Goal: Information Seeking & Learning: Learn about a topic

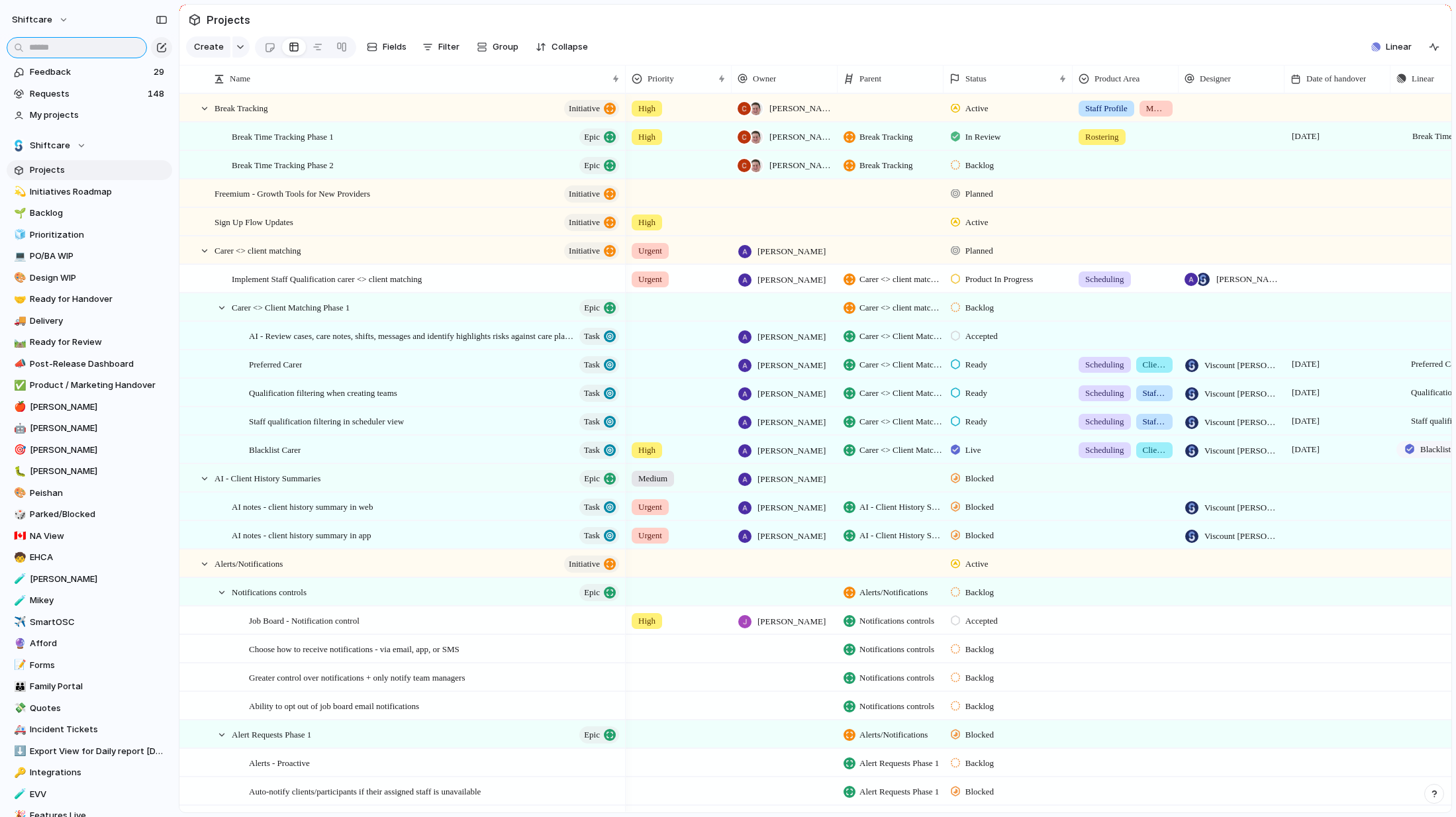
click at [44, 47] on input "text" at bounding box center [76, 47] width 140 height 21
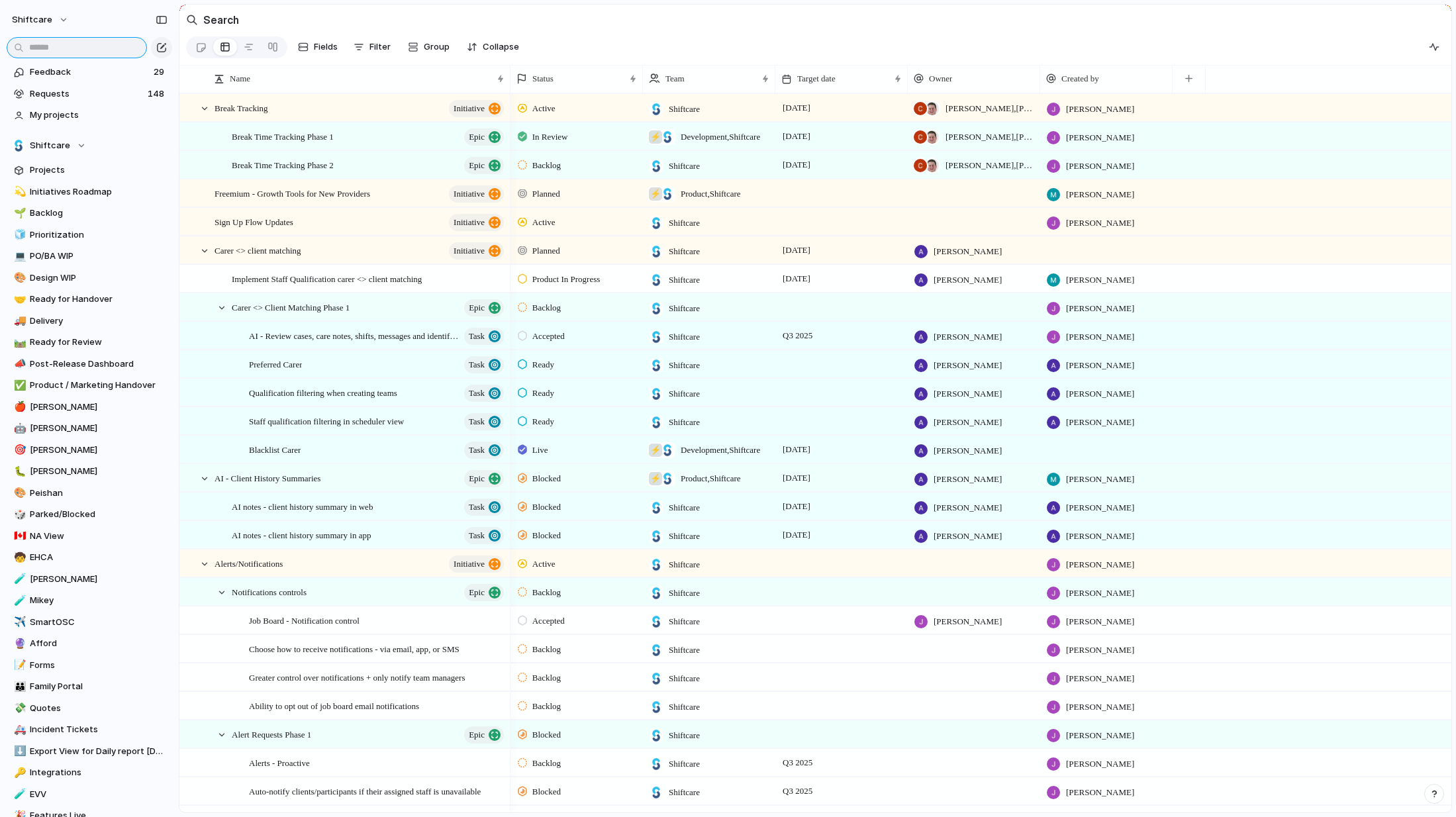
click at [47, 47] on input "text" at bounding box center [76, 47] width 140 height 21
click at [64, 338] on span "Ready for Review" at bounding box center [98, 342] width 138 height 13
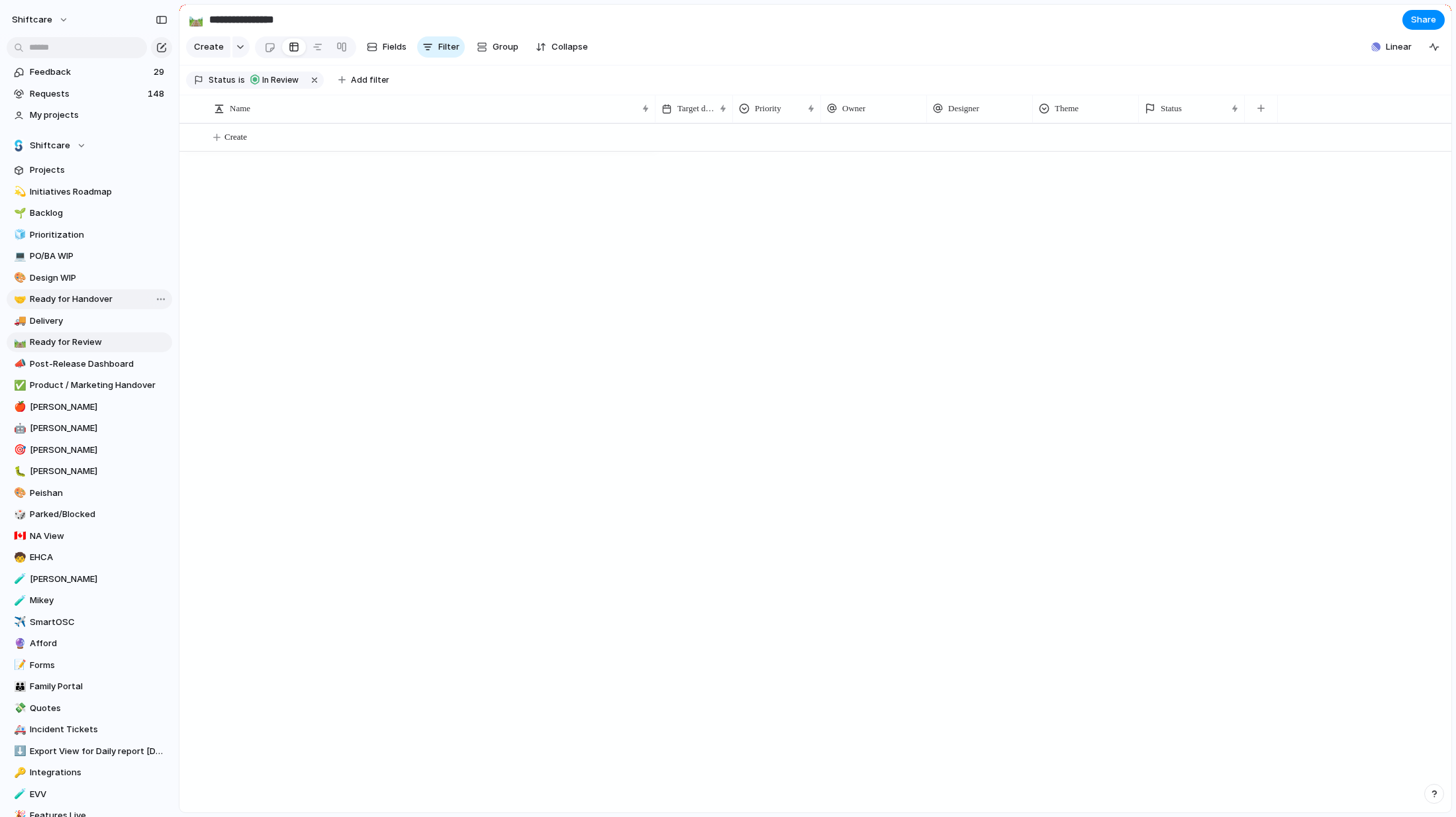
click at [84, 302] on span "Ready for Handover" at bounding box center [98, 299] width 138 height 13
type input "**********"
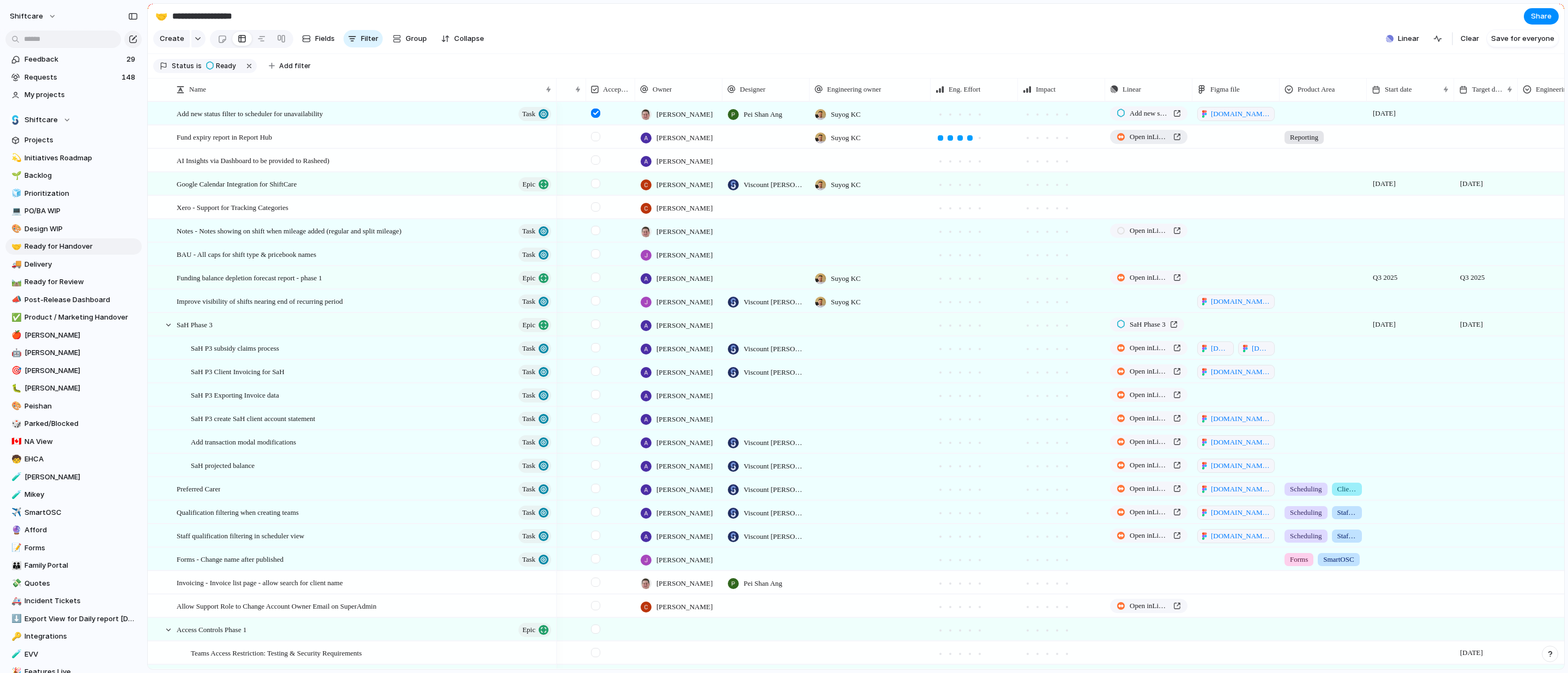
click at [606, 139] on span "Open in Linear" at bounding box center [1149, 136] width 39 height 11
click at [62, 41] on input "text" at bounding box center [63, 39] width 116 height 18
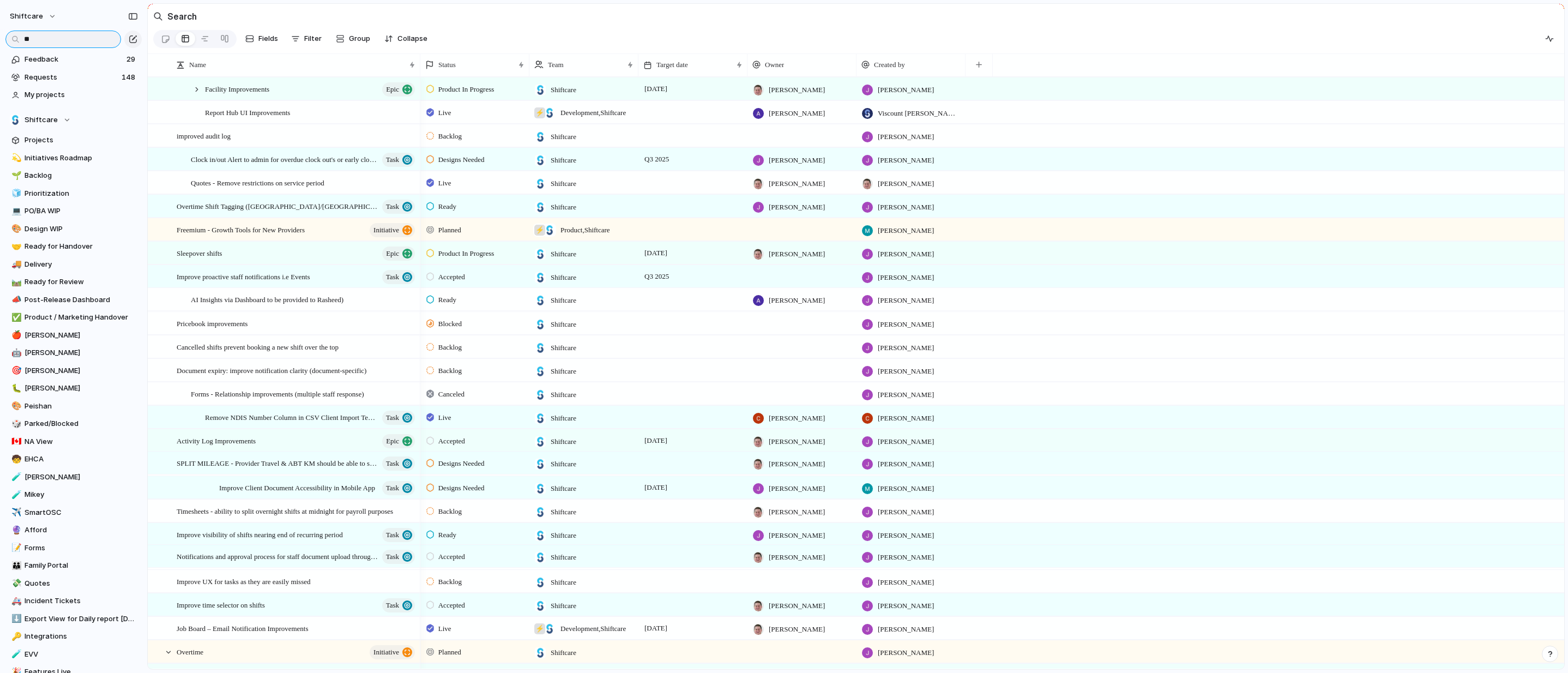
type input "*"
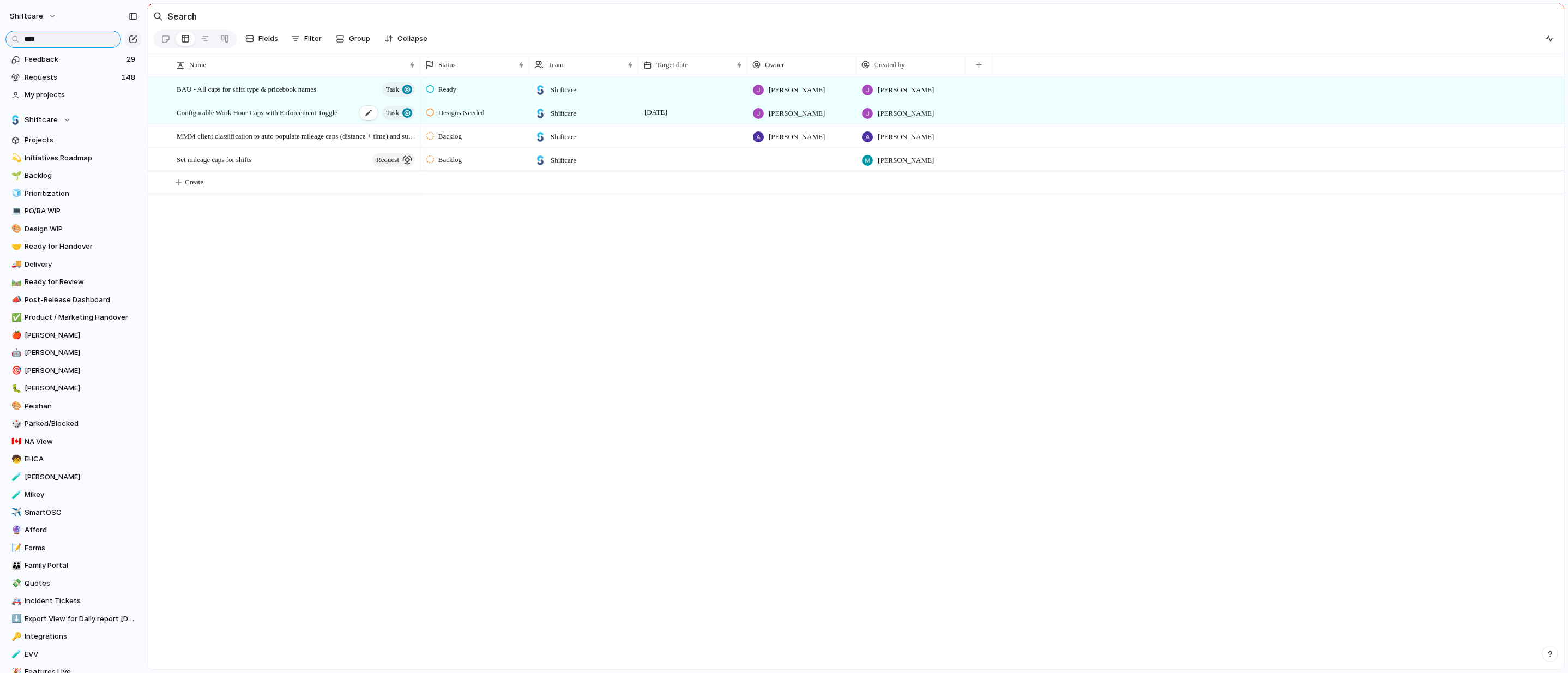
type input "****"
click at [287, 115] on span "Configurable Work Hour Caps with Enforcement Toggle" at bounding box center [257, 112] width 161 height 13
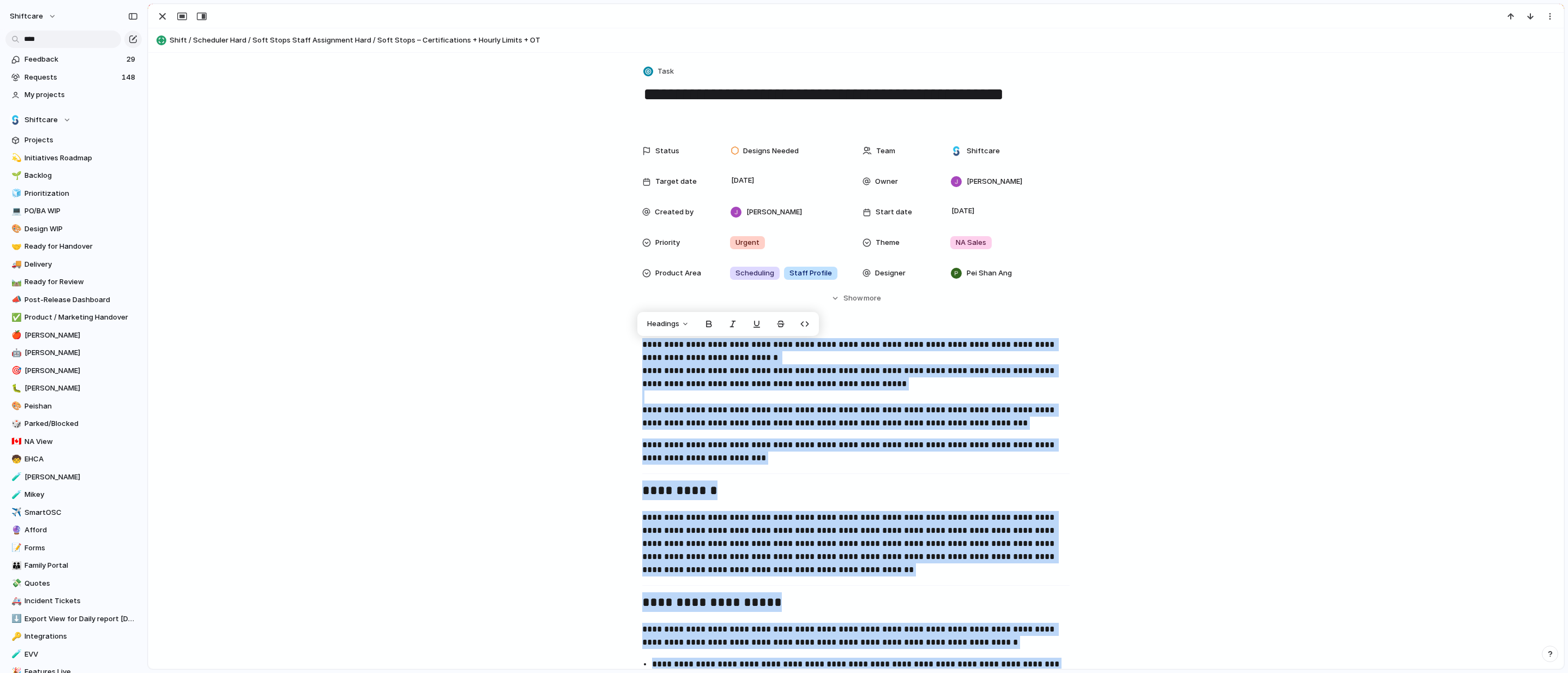
drag, startPoint x: 851, startPoint y: 296, endPoint x: 609, endPoint y: -80, distance: 447.1
click at [606, 0] on html "shiftcare **** Feedback 29 Requests 148 My projects Shiftcare Projects 💫 Initia…" at bounding box center [784, 336] width 1568 height 673
copy div "**********"
click at [50, 338] on span "[PERSON_NAME]" at bounding box center [81, 335] width 113 height 11
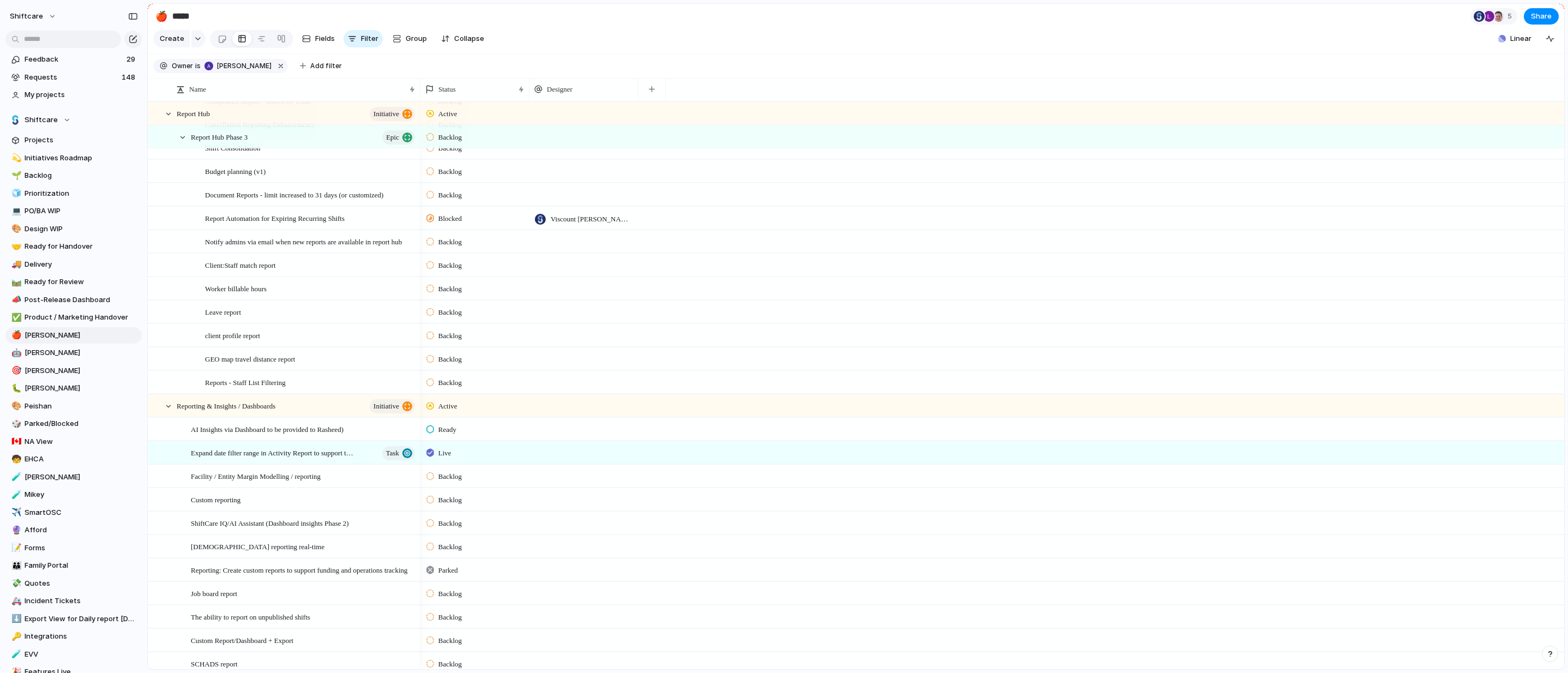
scroll to position [664, 0]
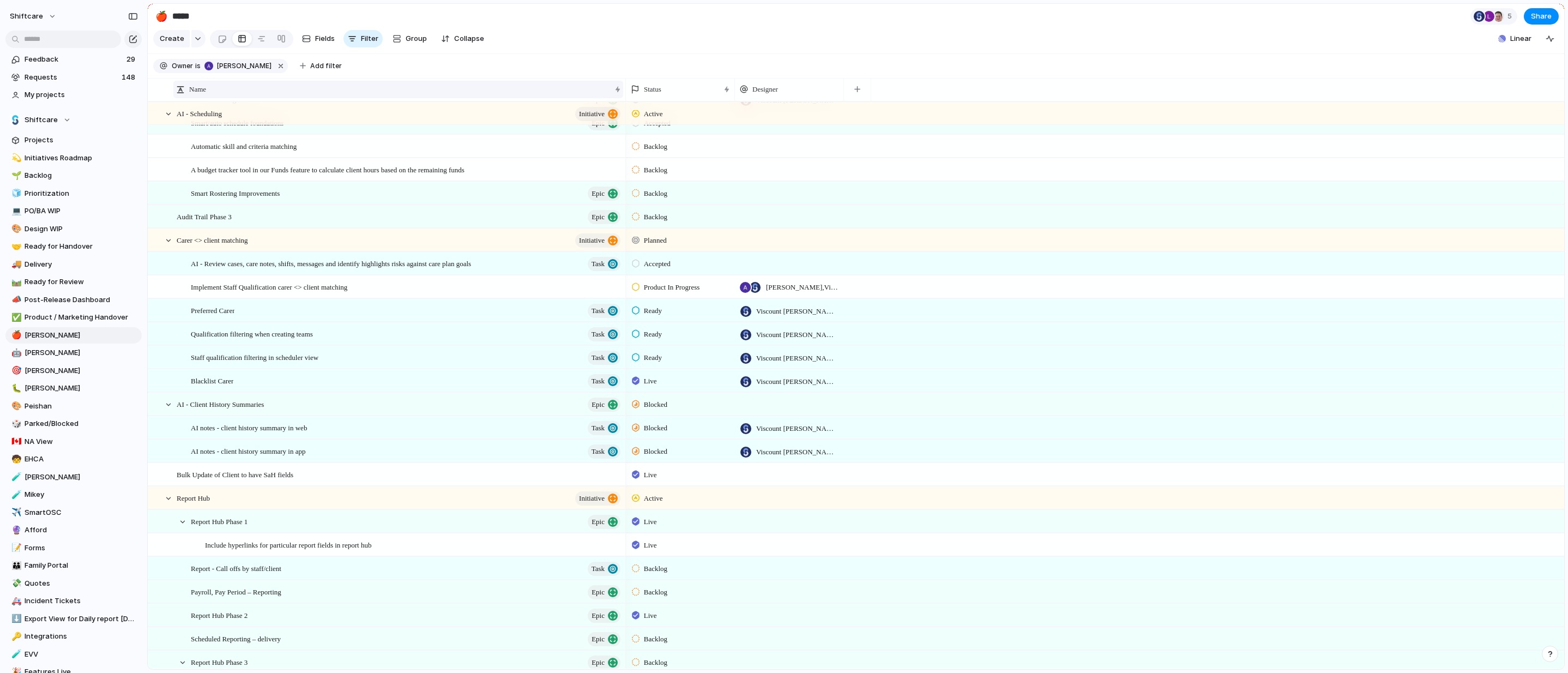
drag, startPoint x: 419, startPoint y: 89, endPoint x: 617, endPoint y: 83, distance: 198.1
click at [606, 79] on div at bounding box center [625, 89] width 5 height 23
click at [240, 286] on span "Implement Staff Qualification carer <> client matching" at bounding box center [269, 285] width 156 height 13
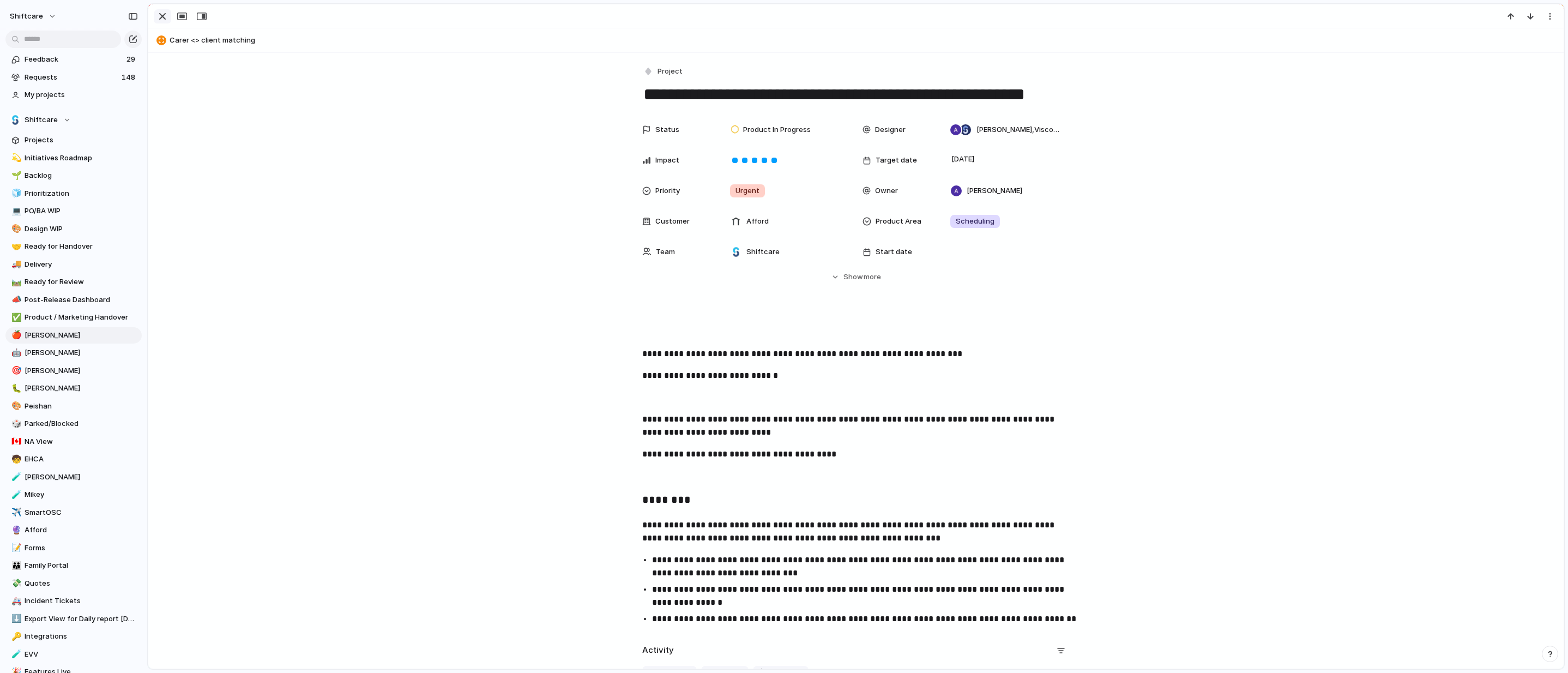
click at [163, 15] on div "button" at bounding box center [163, 16] width 13 height 13
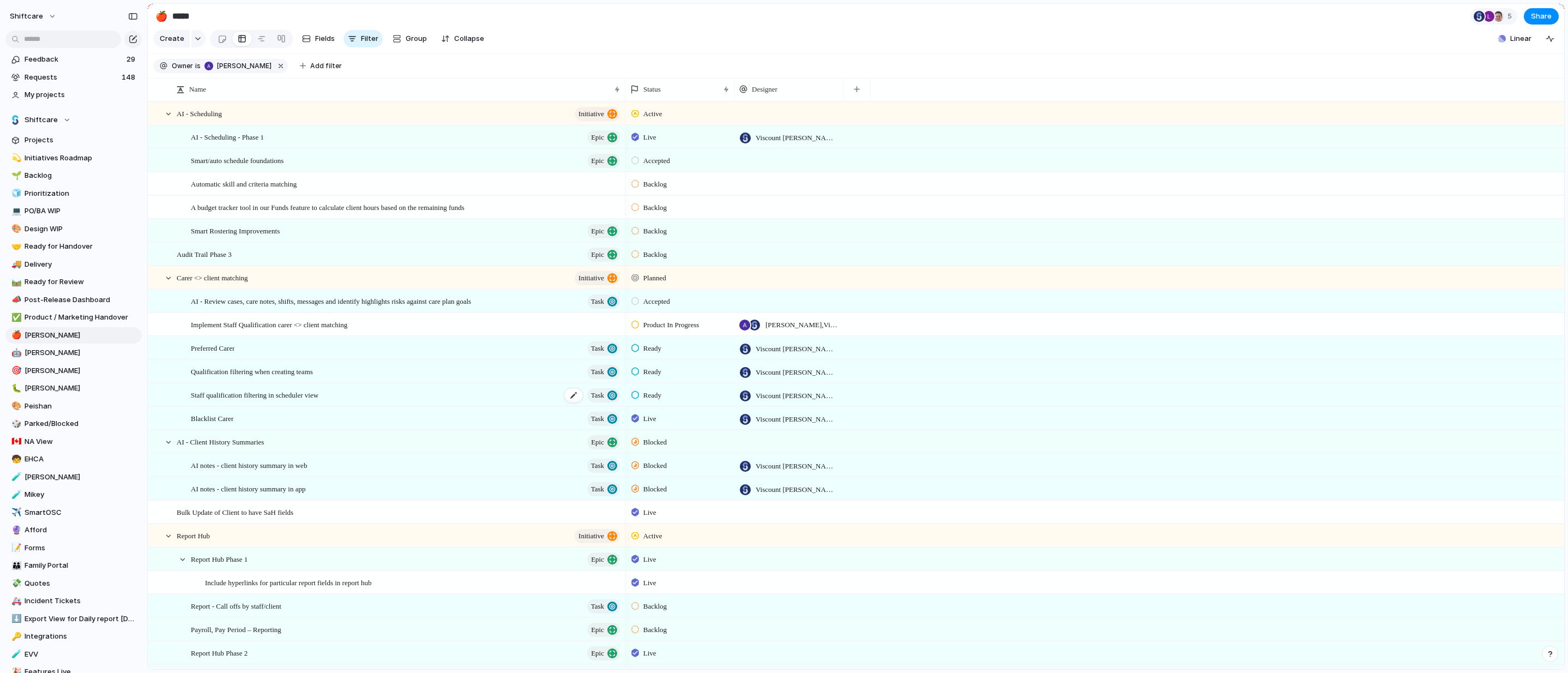
scroll to position [1, 0]
click at [397, 398] on div "Staff qualification filtering in scheduler view Task" at bounding box center [406, 394] width 431 height 22
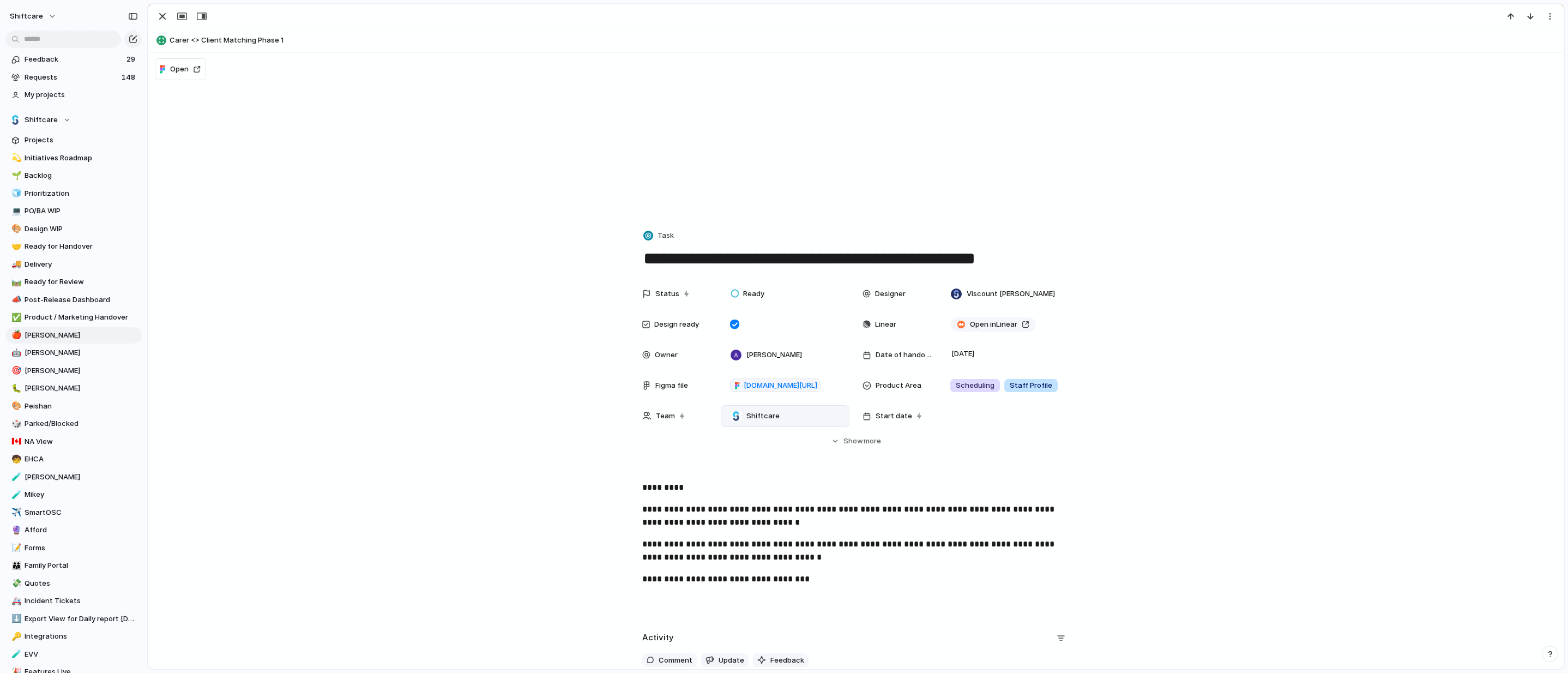
scroll to position [94, 0]
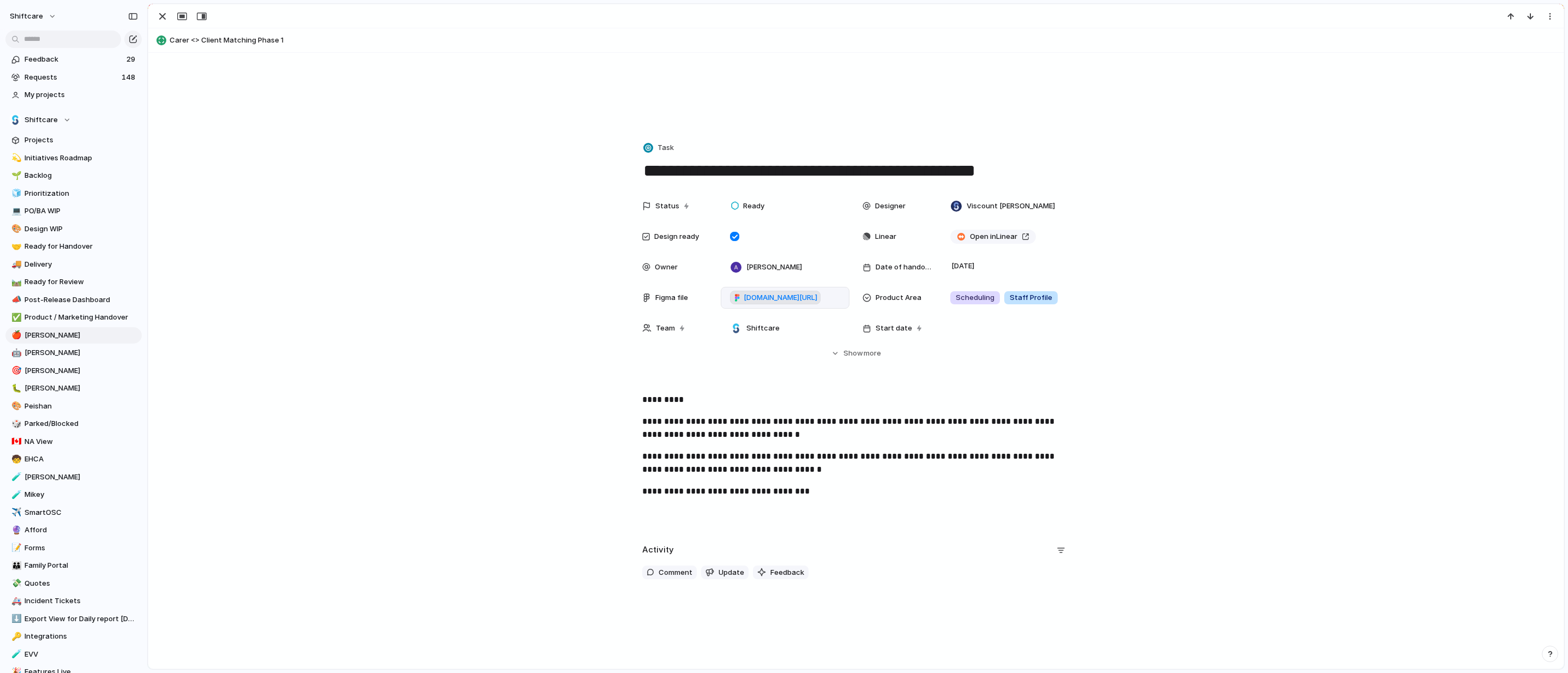
click at [606, 296] on span "[DOMAIN_NAME][URL]" at bounding box center [780, 298] width 74 height 11
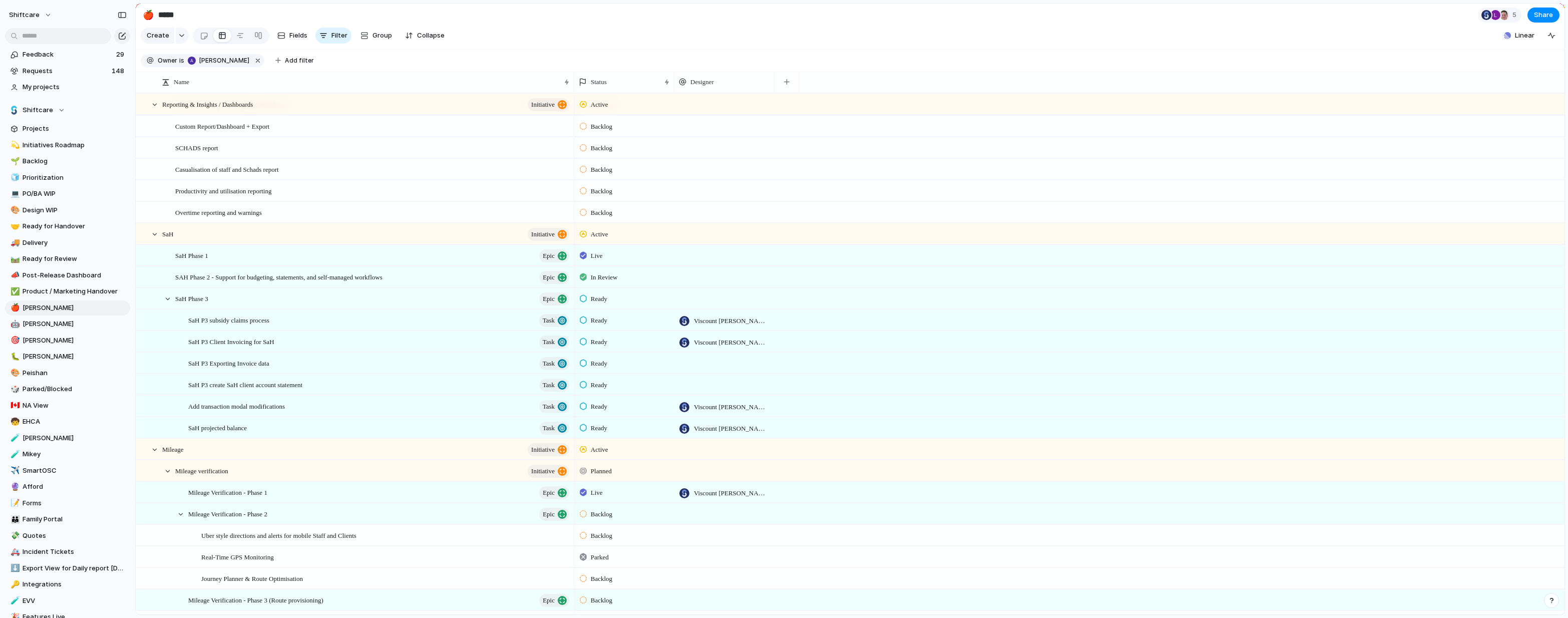
scroll to position [1077, 0]
click at [35, 323] on span "[PERSON_NAME]" at bounding box center [74, 324] width 104 height 10
type input "***"
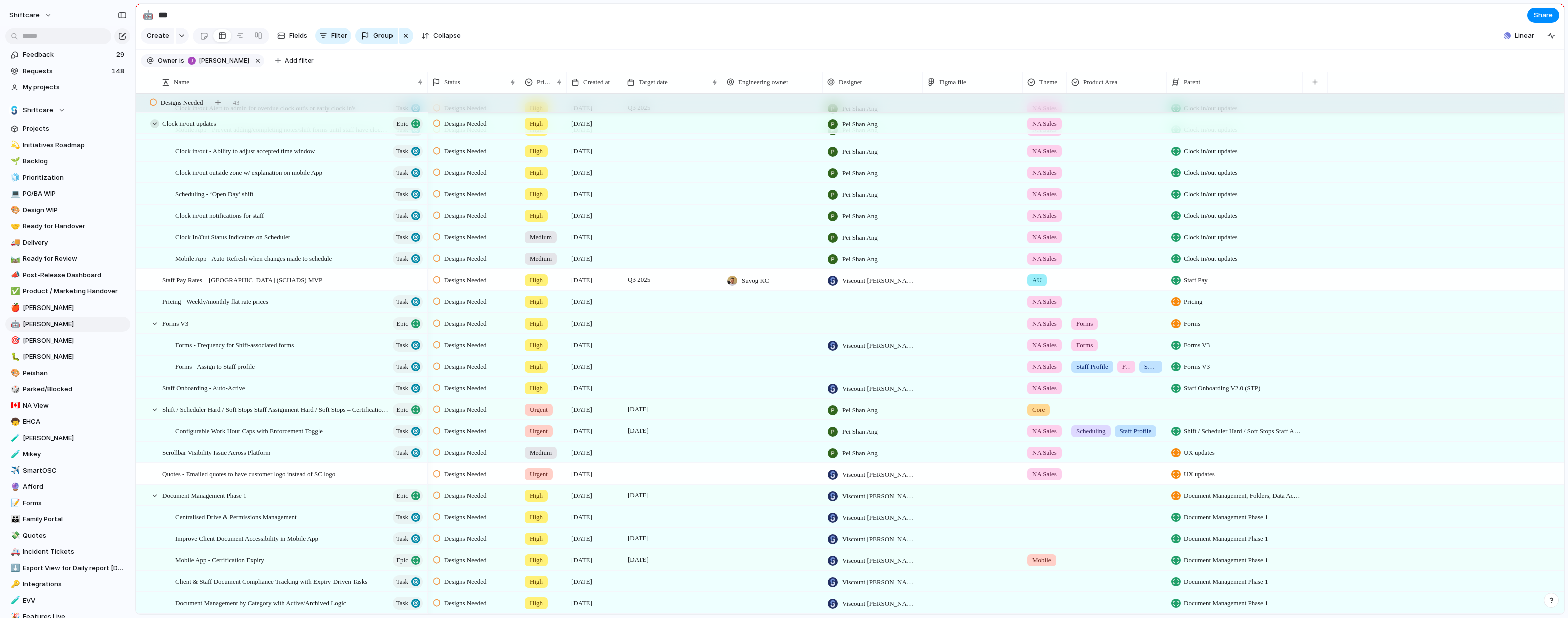
click at [154, 125] on div at bounding box center [154, 123] width 9 height 9
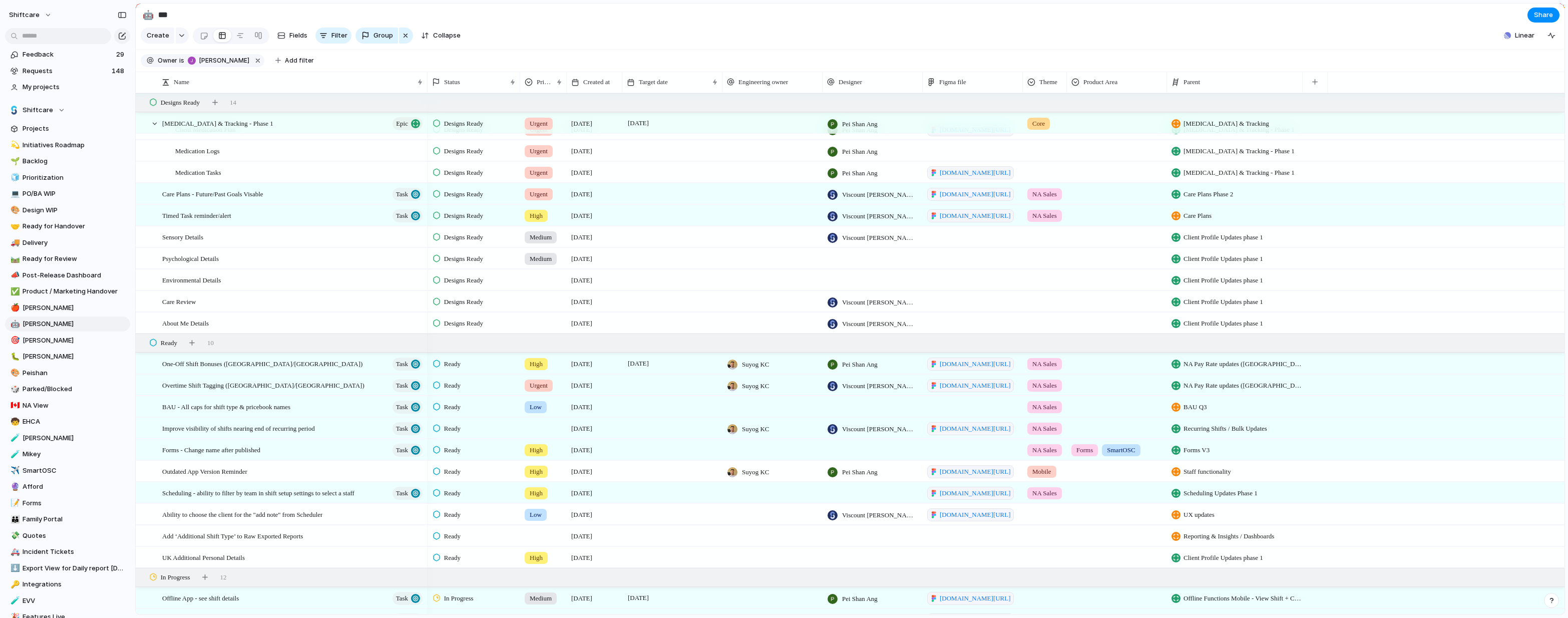
scroll to position [1825, 0]
